Goal: Task Accomplishment & Management: Manage account settings

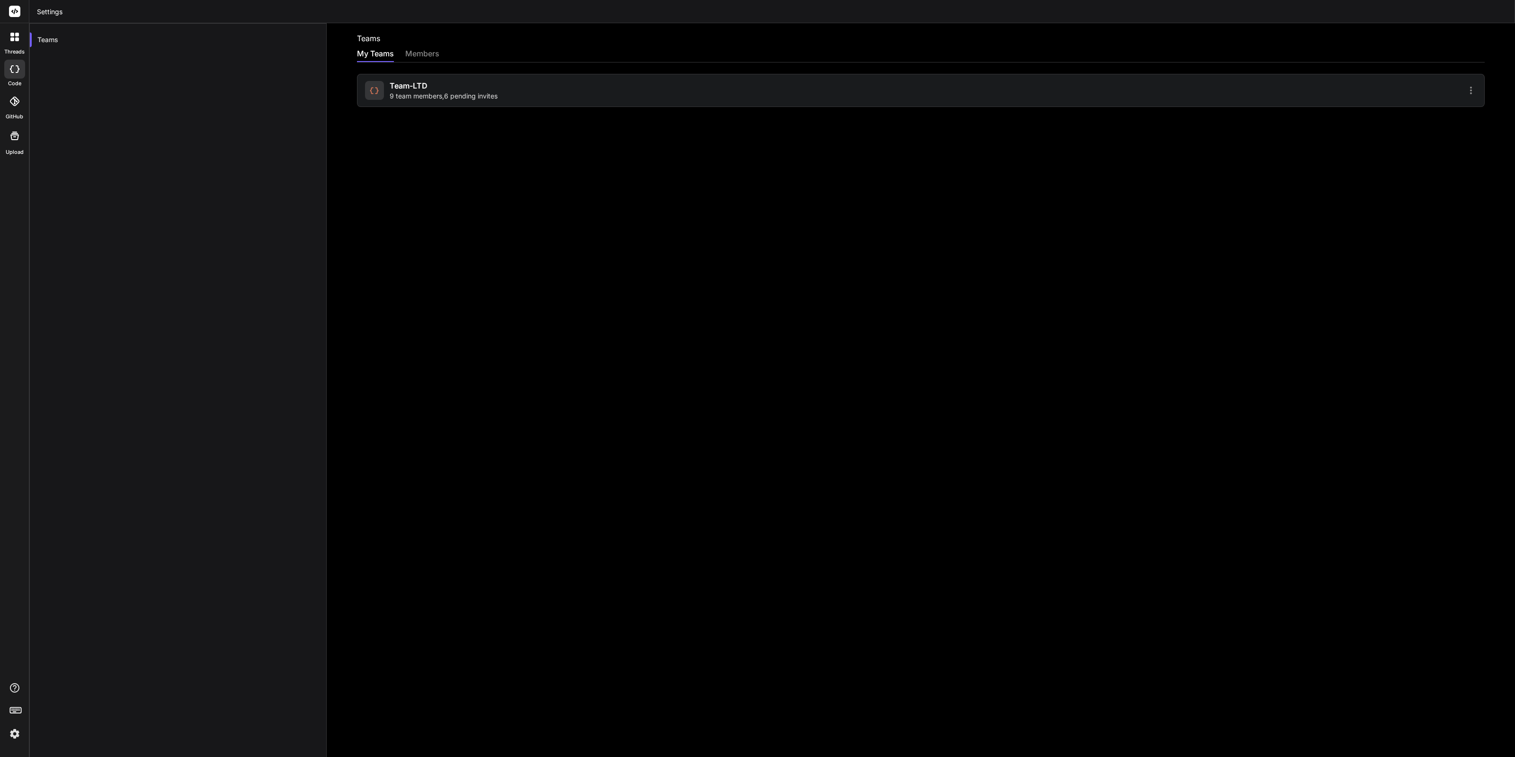
click at [11, 737] on img at bounding box center [15, 734] width 16 height 16
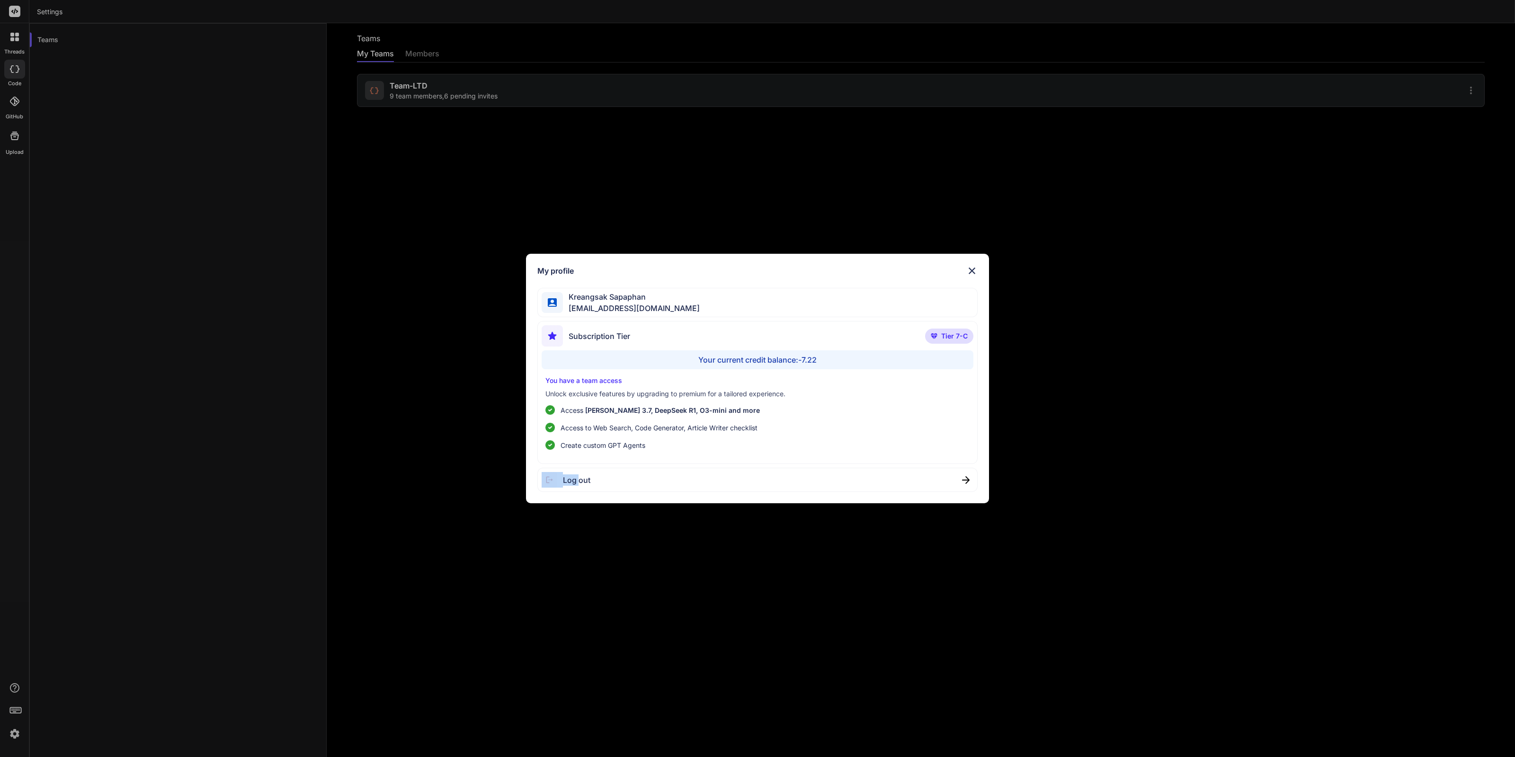
click at [11, 737] on div "My profile Kreangsak Sapaphan inseiong@gmail.com Subscription Tier Tier 7-C You…" at bounding box center [757, 378] width 1515 height 757
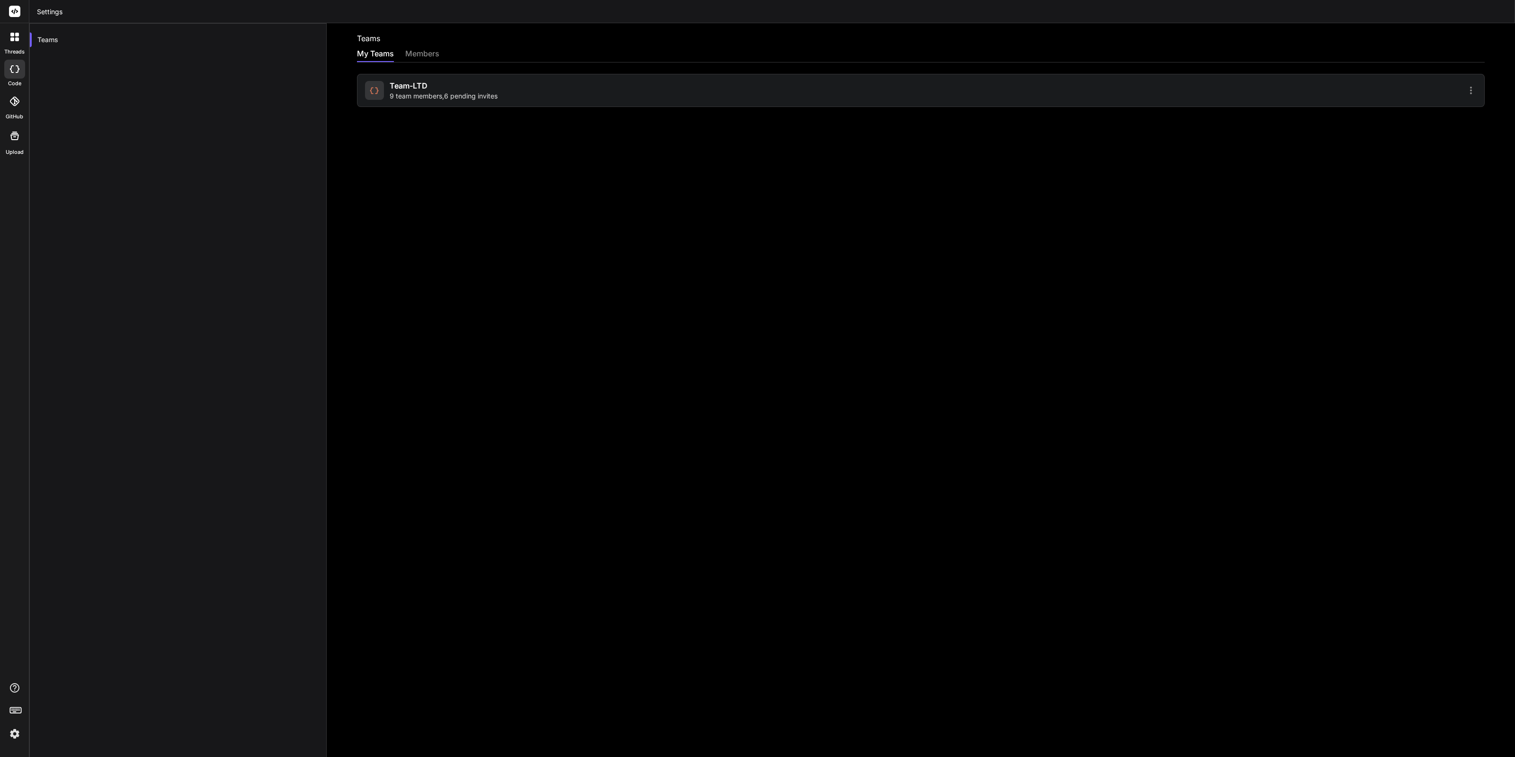
click at [10, 737] on img at bounding box center [15, 734] width 16 height 16
click at [19, 729] on img at bounding box center [15, 734] width 16 height 16
